Goal: Navigation & Orientation: Understand site structure

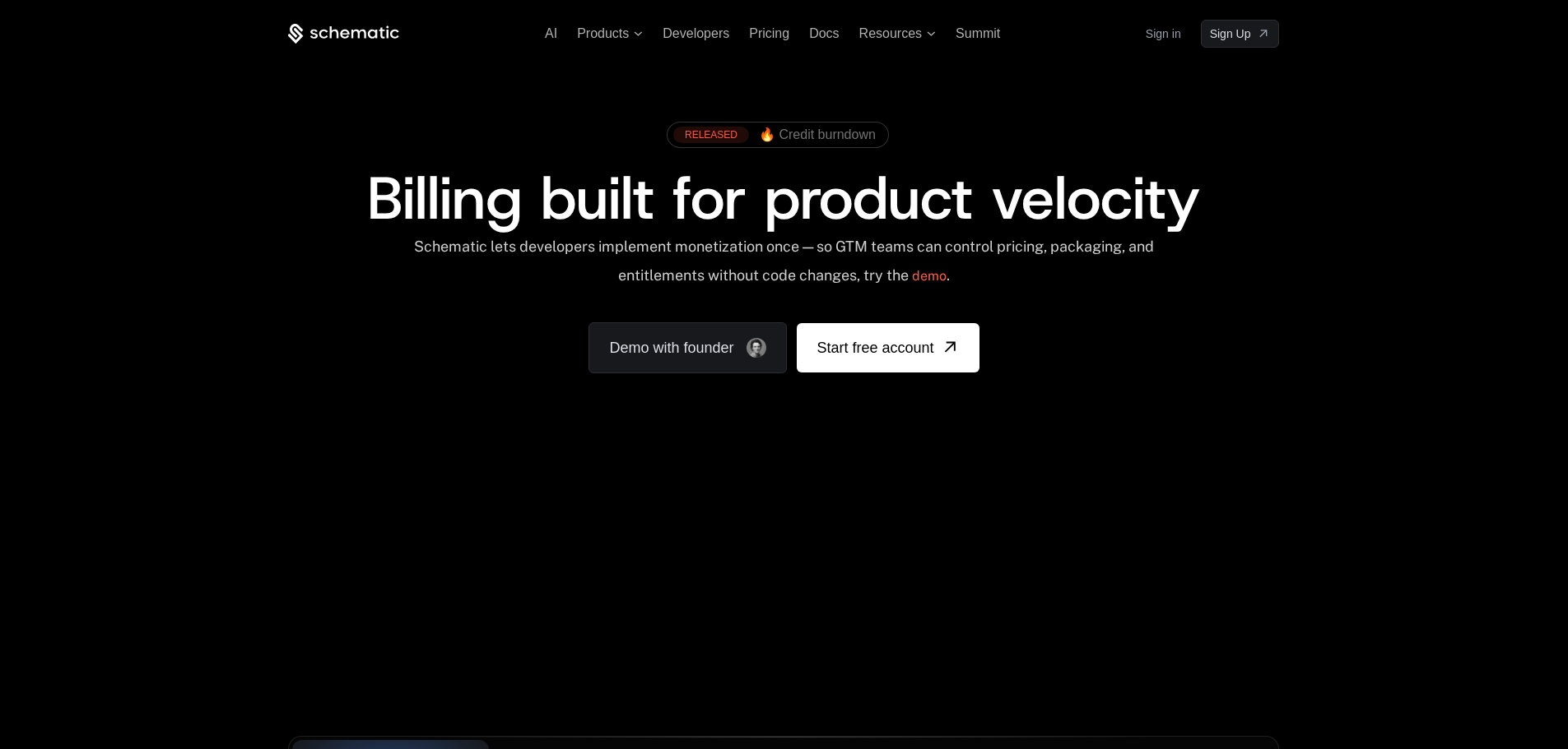
drag, startPoint x: 821, startPoint y: 575, endPoint x: 1455, endPoint y: 432, distance: 649.9
click at [1455, 432] on div "AI Products Developers Pricing Docs Resources Summit Sign in Sign Up RELEASED 🔥…" at bounding box center [784, 246] width 1568 height 492
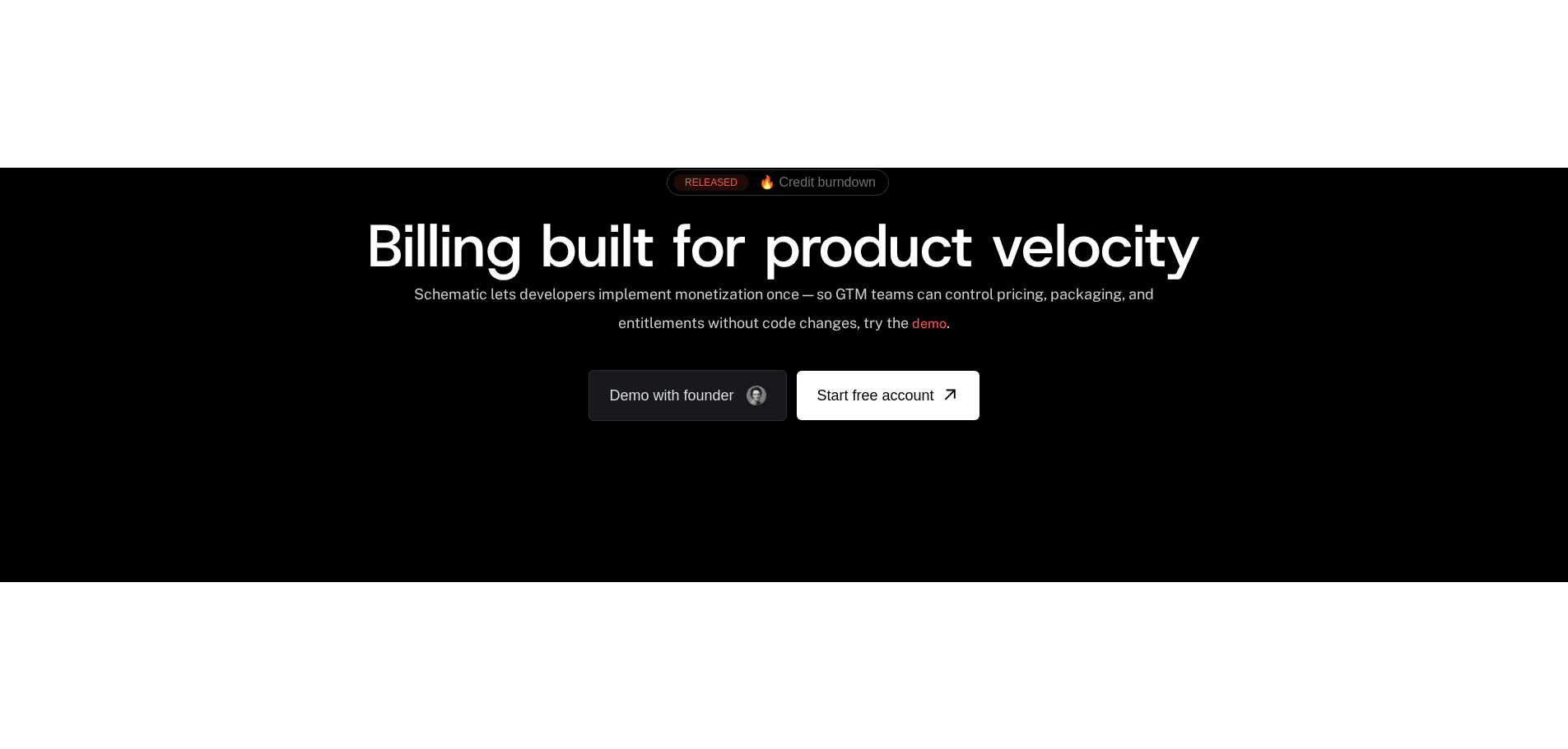
scroll to position [247, 0]
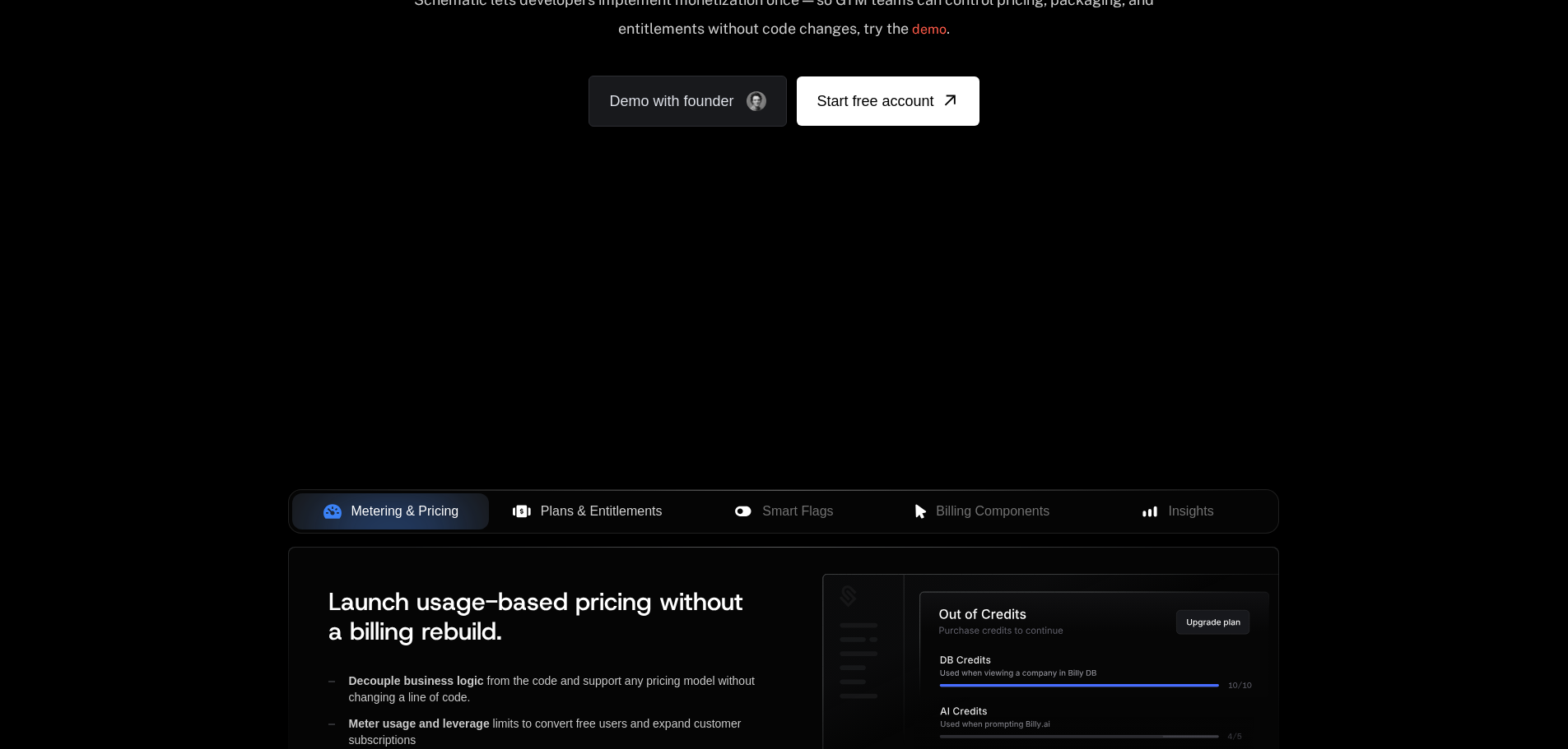
click at [552, 507] on span "Plans & Entitlements" at bounding box center [601, 511] width 121 height 19
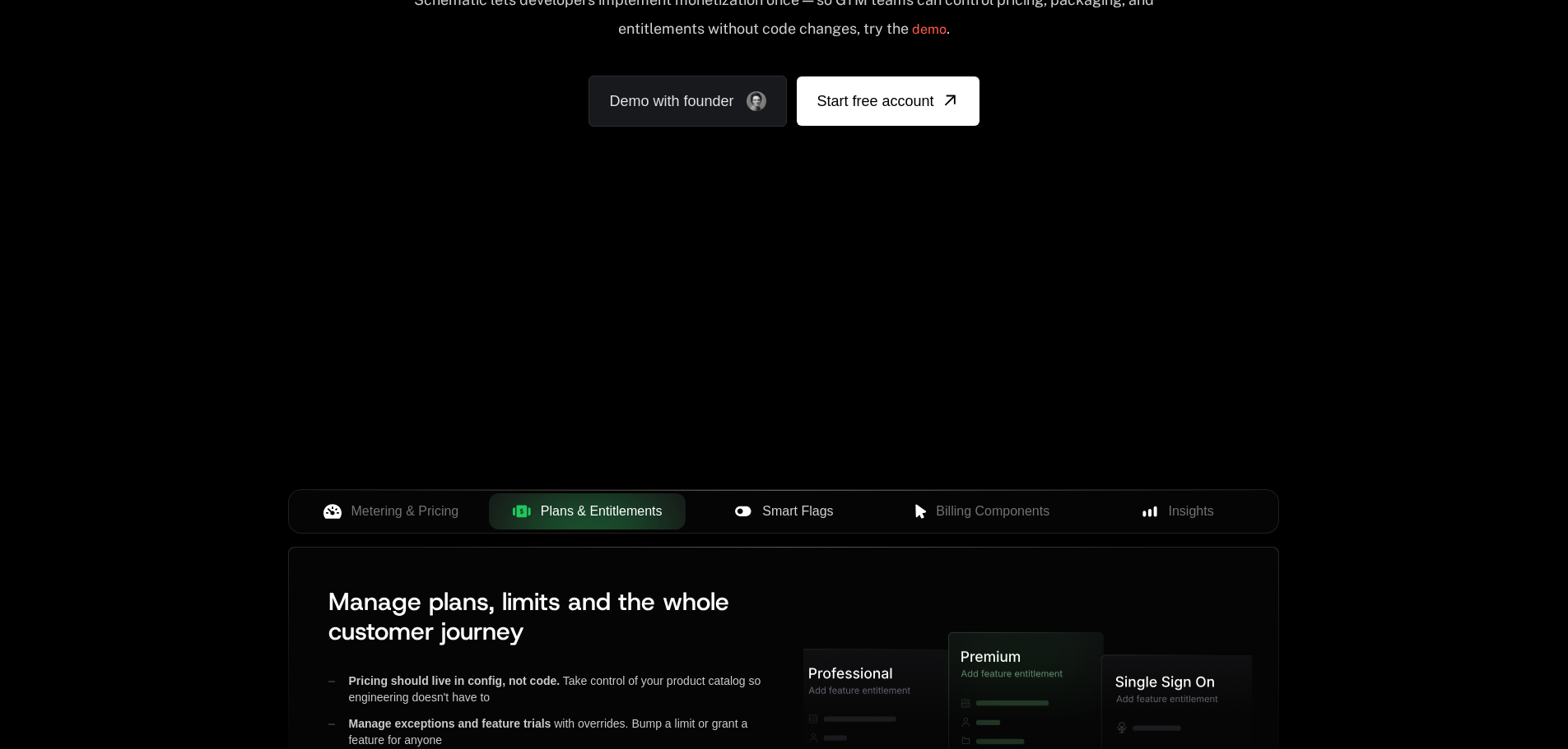
click at [763, 505] on span "Smart Flags" at bounding box center [797, 511] width 70 height 19
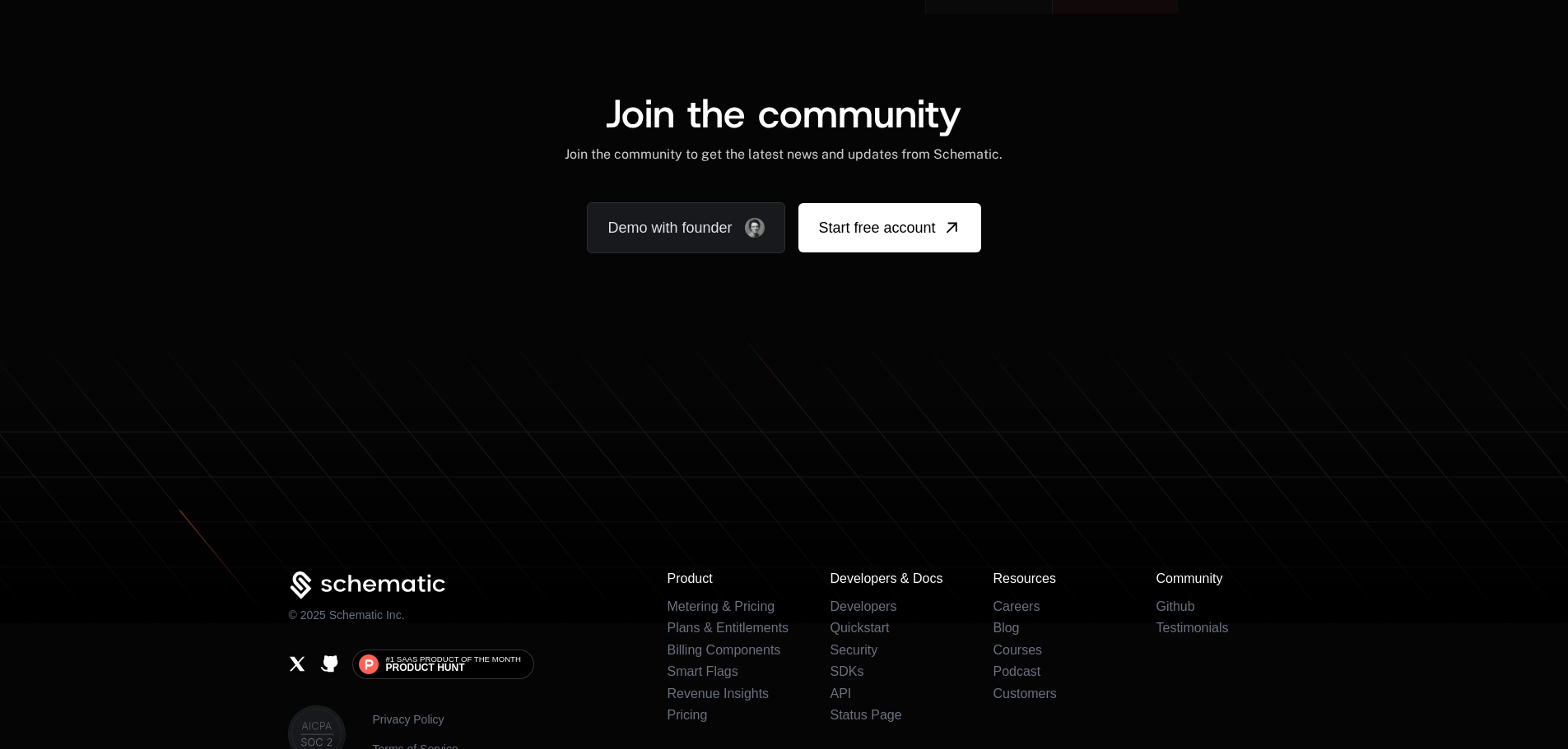
scroll to position [10251, 0]
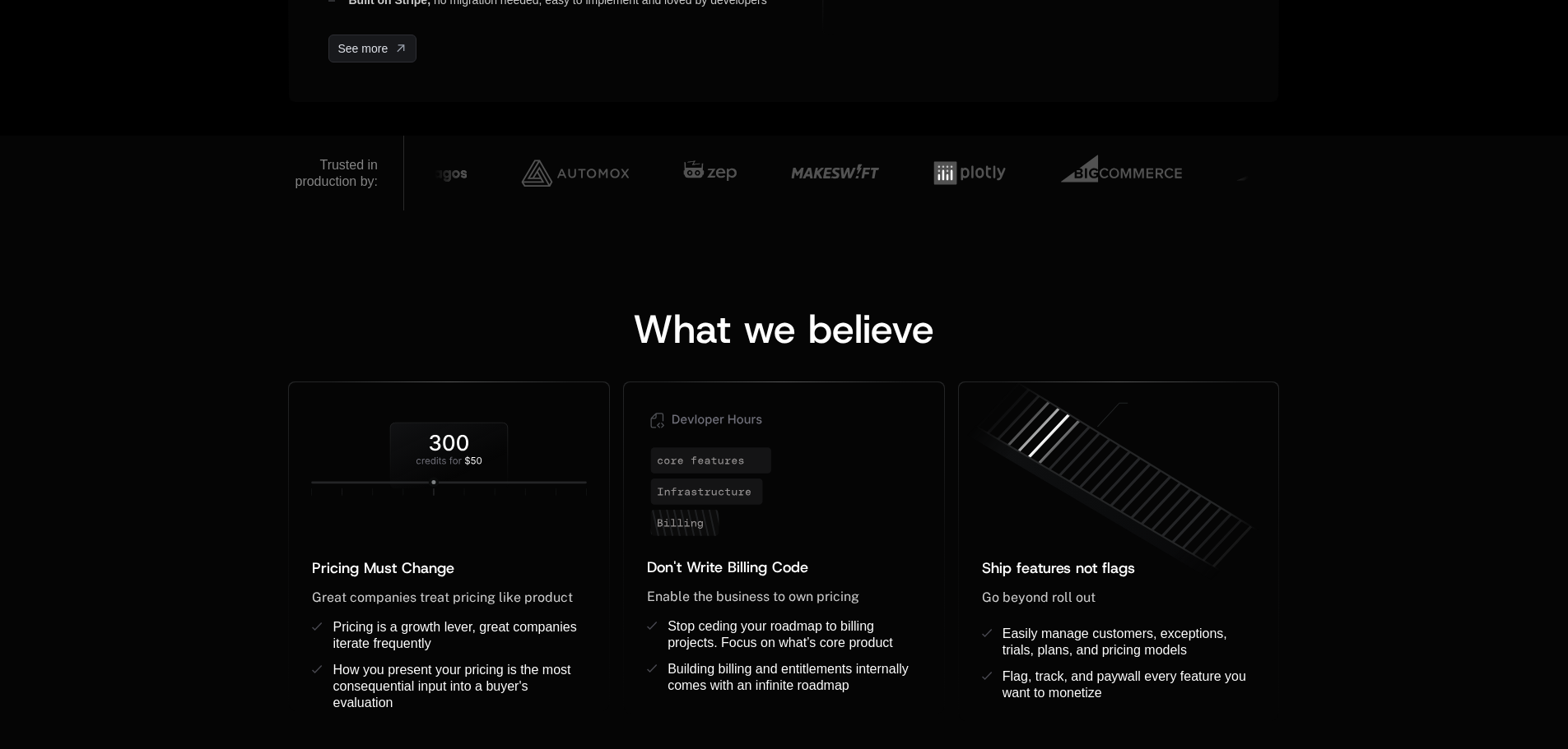
scroll to position [1151, 0]
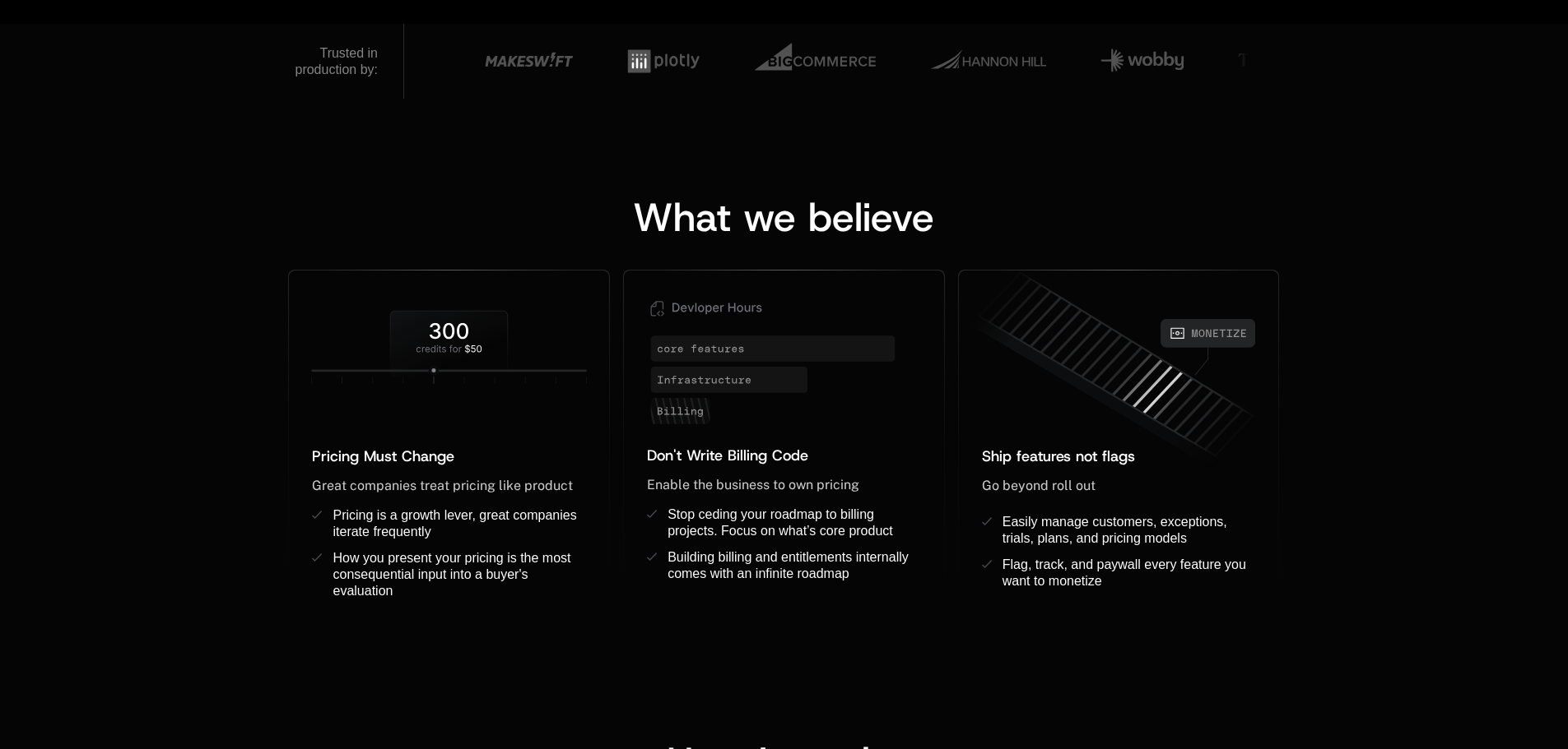
drag, startPoint x: 409, startPoint y: 1, endPoint x: 535, endPoint y: 241, distance: 271.1
click at [535, 243] on div "What we believe" at bounding box center [784, 234] width 990 height 72
